Goal: Go to known website: Access a specific website the user already knows

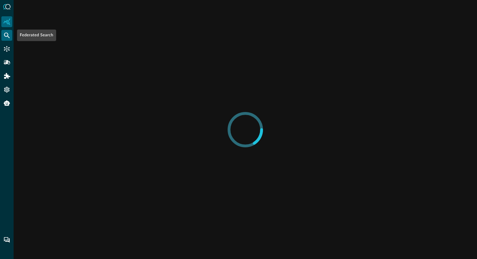
click at [7, 34] on icon "Federated Search" at bounding box center [6, 35] width 7 height 7
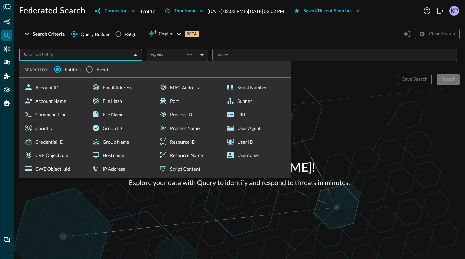
click at [84, 59] on input "text" at bounding box center [75, 55] width 108 height 8
